Goal: Transaction & Acquisition: Purchase product/service

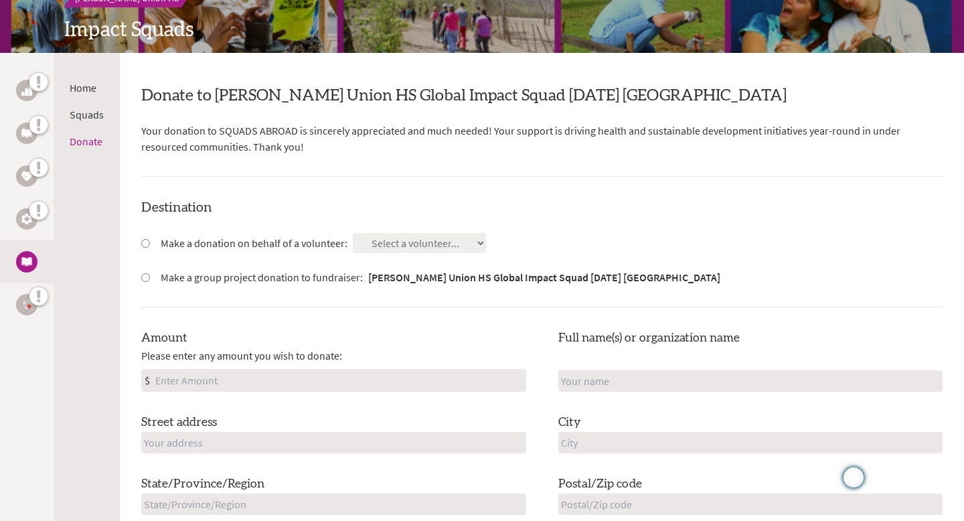
scroll to position [187, 0]
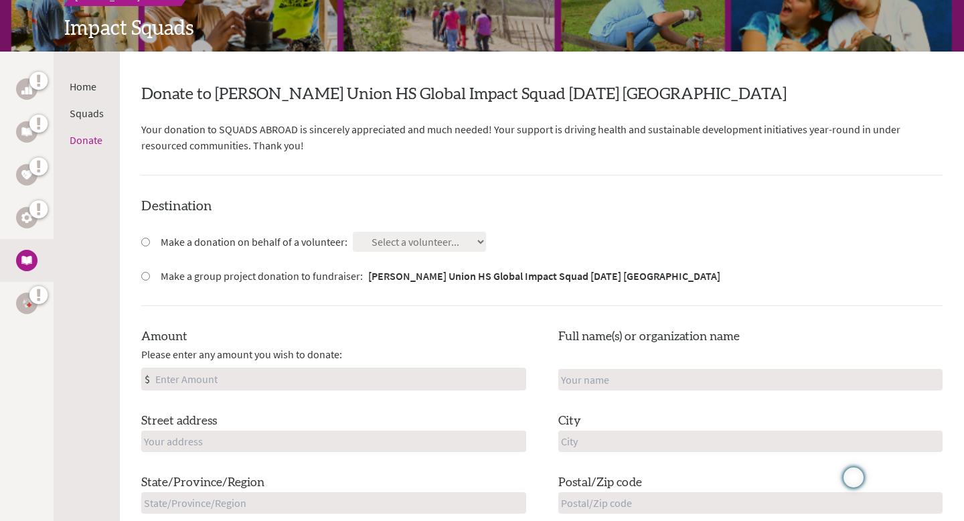
click at [145, 242] on input "Make a donation on behalf of a volunteer:" at bounding box center [145, 242] width 9 height 9
radio input "true"
click at [438, 239] on select "Select a volunteer... [PERSON_NAME] [PERSON_NAME] Diamond Kassim [PERSON_NAME] …" at bounding box center [419, 242] width 133 height 20
click at [145, 243] on input "Make a donation on behalf of a volunteer:" at bounding box center [145, 242] width 9 height 9
click at [149, 274] on div "Make a group project donation to fundraiser: [PERSON_NAME] Union HS Global Impa…" at bounding box center [541, 276] width 801 height 16
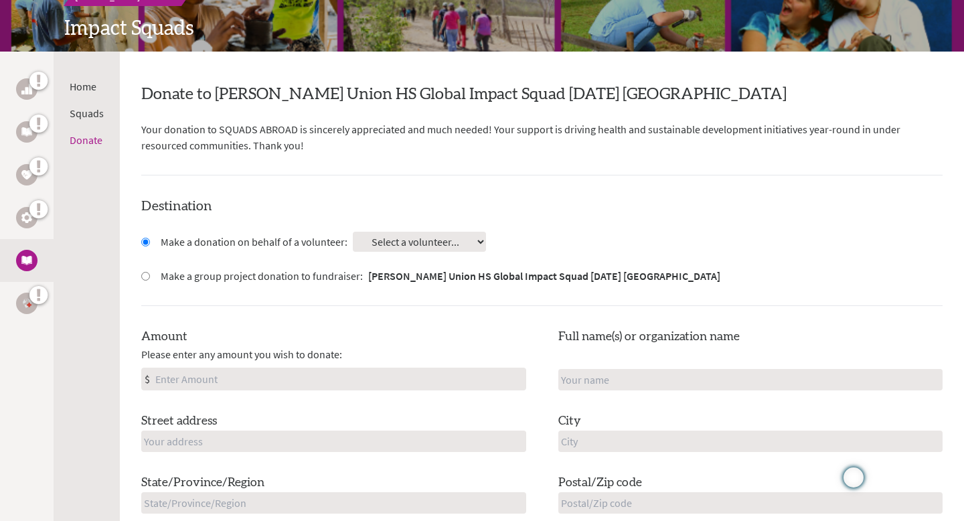
click at [145, 276] on input "Make a group project donation to fundraiser: [PERSON_NAME] Union HS Global Impa…" at bounding box center [145, 276] width 9 height 9
radio input "true"
click at [147, 240] on input "Make a donation on behalf of a volunteer:" at bounding box center [145, 242] width 9 height 9
radio input "true"
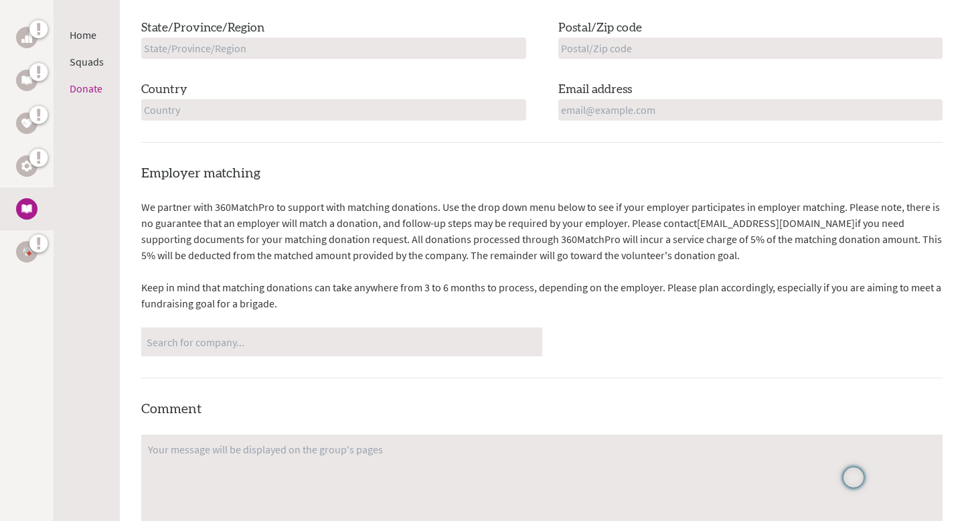
scroll to position [673, 0]
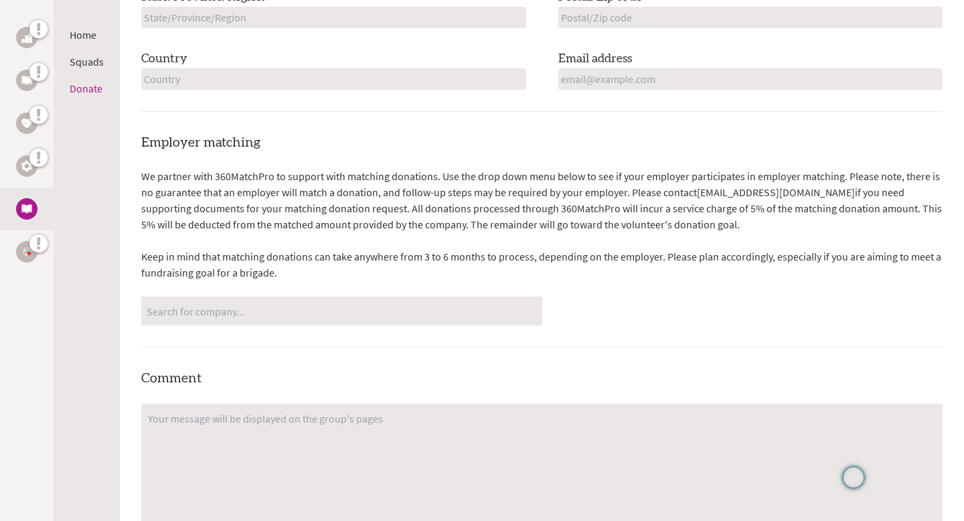
click at [246, 305] on input "Search for company..." at bounding box center [342, 310] width 390 height 23
click at [247, 323] on div "No matches found" at bounding box center [341, 311] width 401 height 29
click at [250, 311] on input "Search for company..." at bounding box center [342, 310] width 390 height 23
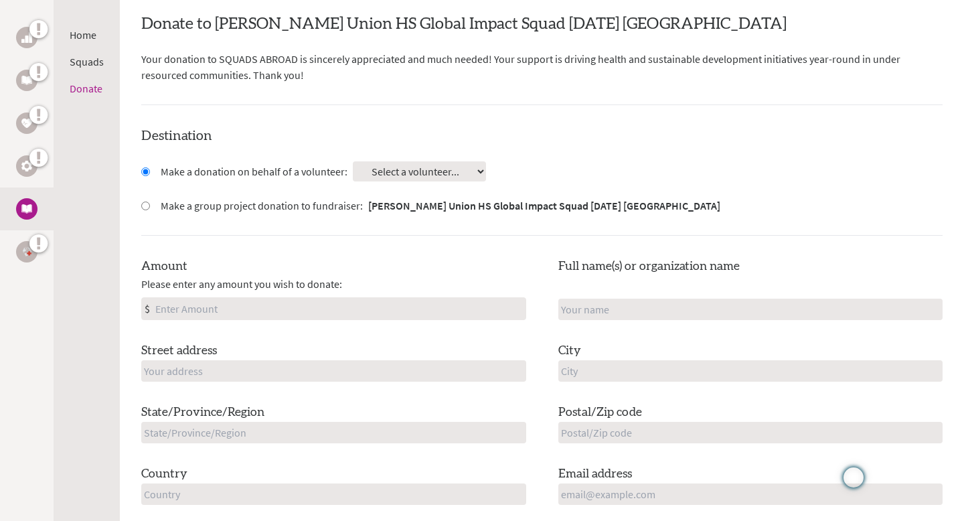
scroll to position [0, 0]
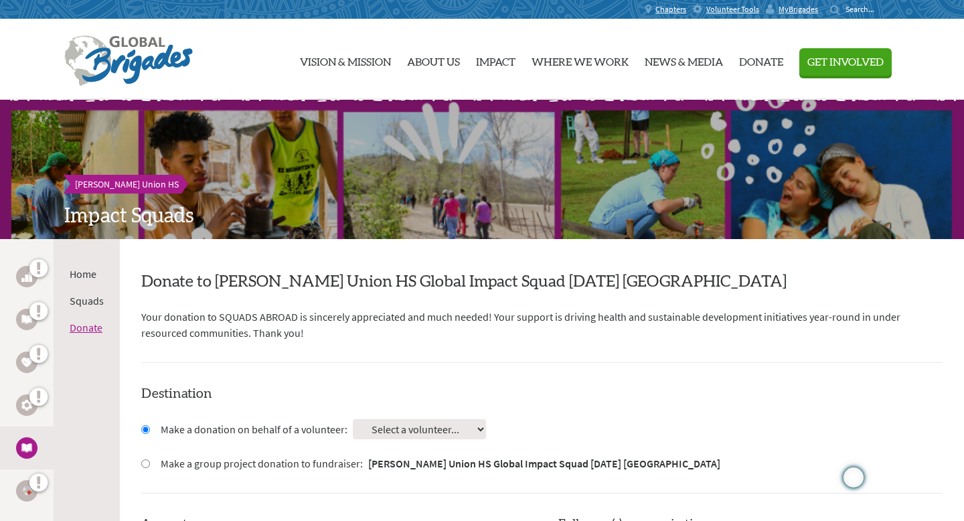
click at [90, 327] on link "Donate" at bounding box center [86, 327] width 33 height 13
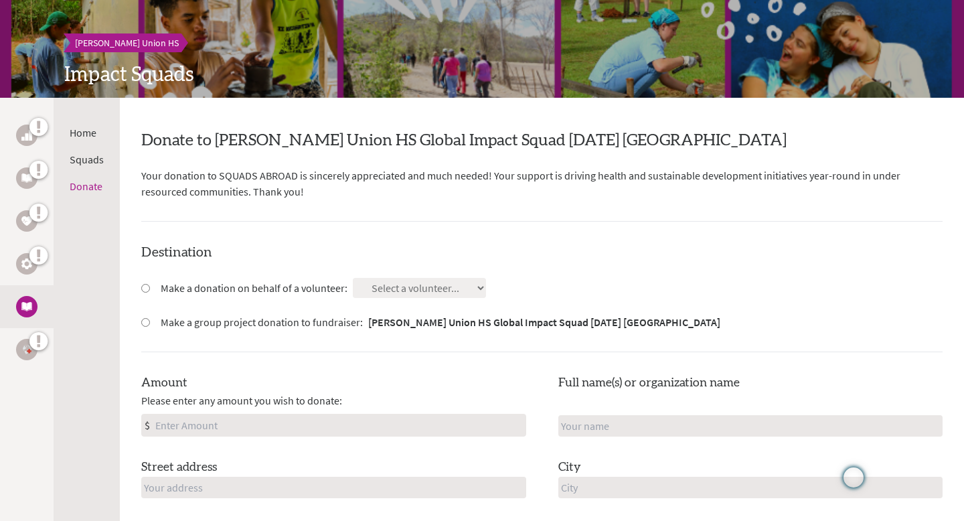
scroll to position [145, 0]
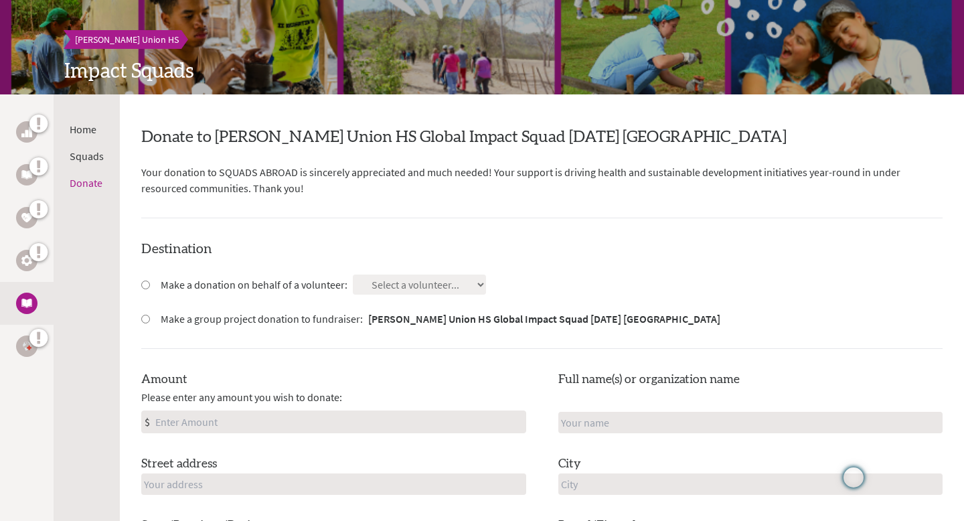
click at [25, 127] on img at bounding box center [26, 132] width 11 height 11
